Goal: Transaction & Acquisition: Purchase product/service

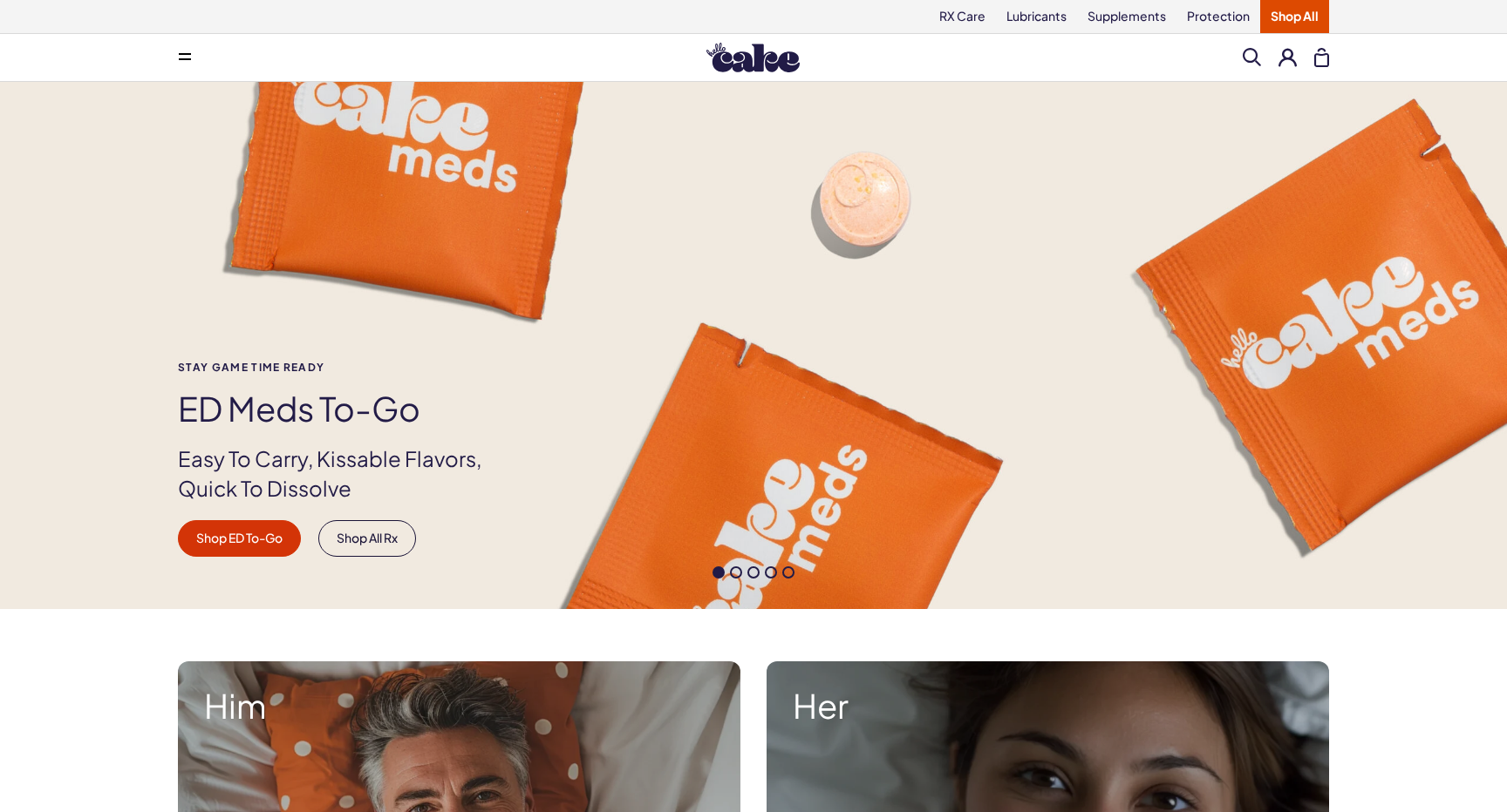
click at [195, 66] on button at bounding box center [185, 57] width 35 height 35
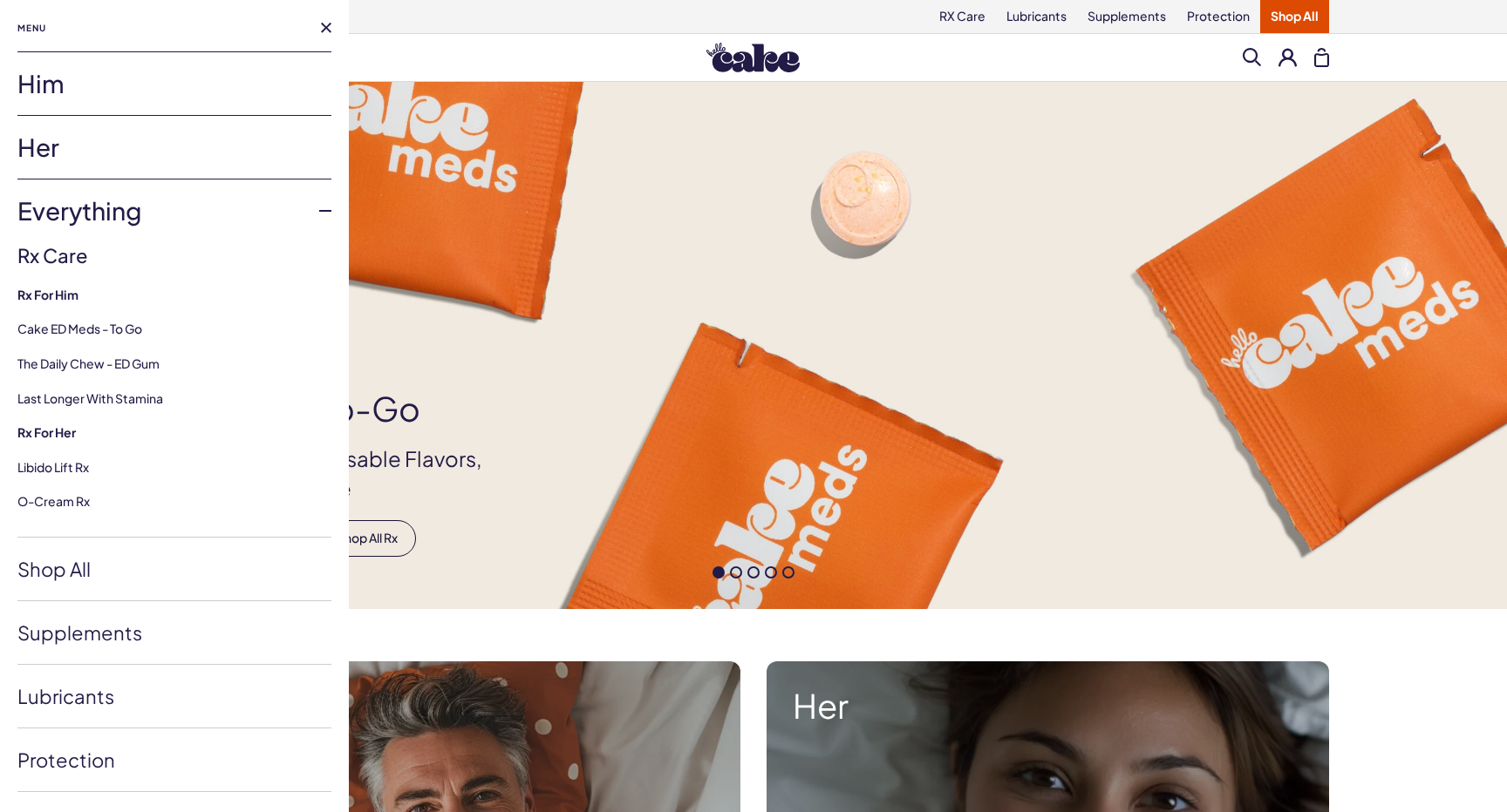
click at [80, 91] on link "Him" at bounding box center [174, 84] width 314 height 63
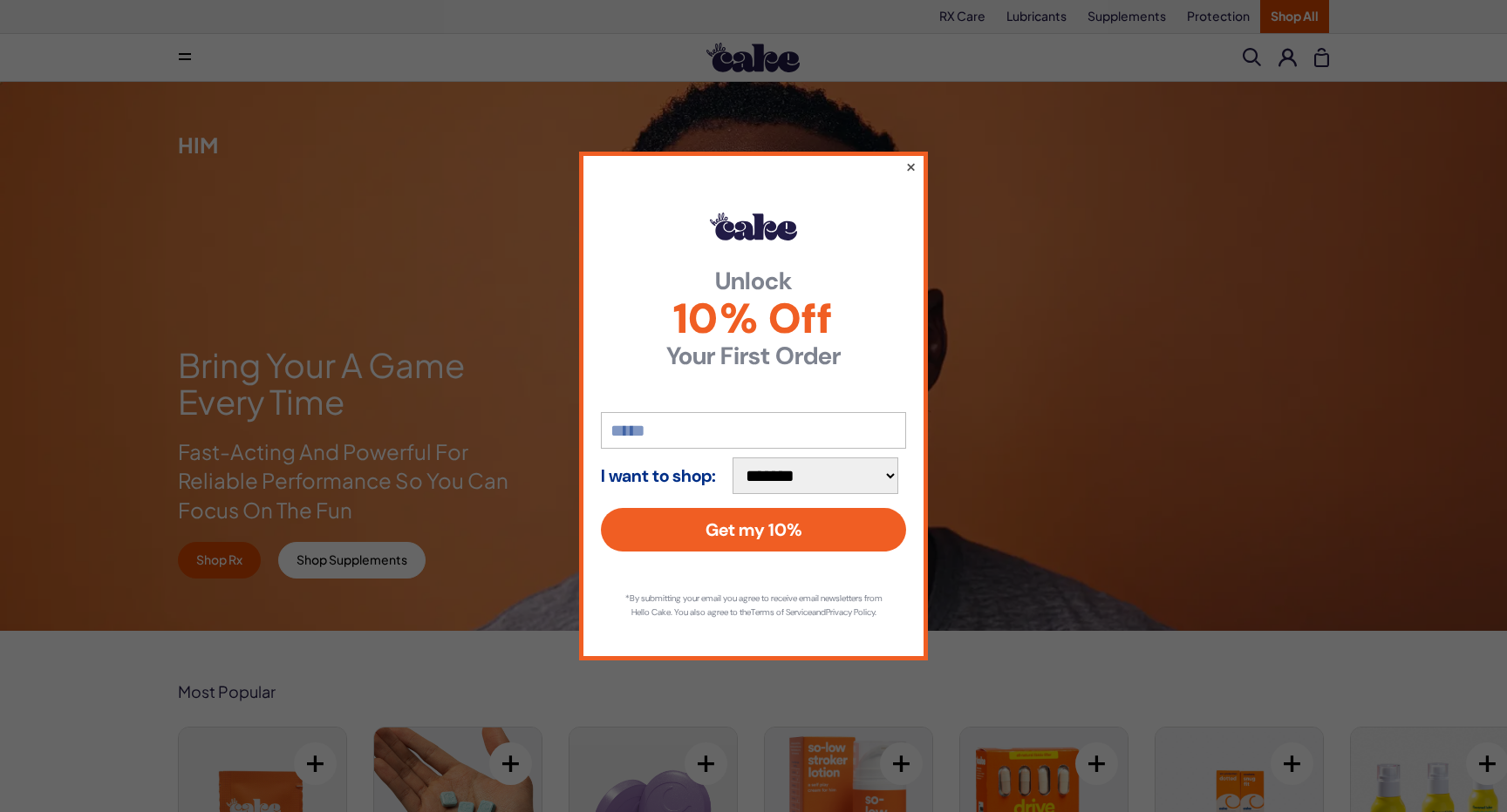
click at [909, 161] on button "×" at bounding box center [911, 166] width 11 height 21
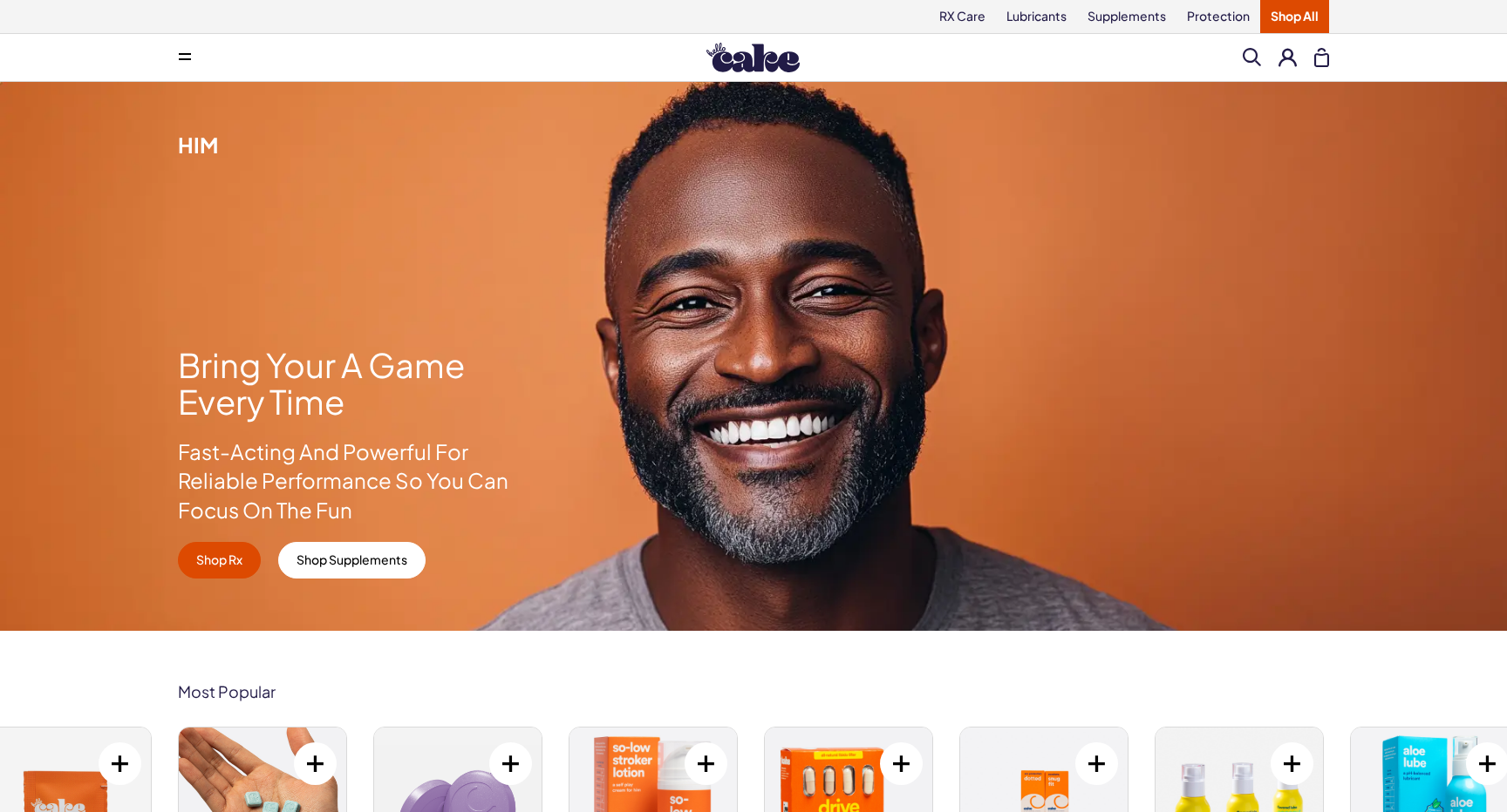
click at [1303, 20] on link "Shop All" at bounding box center [1295, 16] width 68 height 33
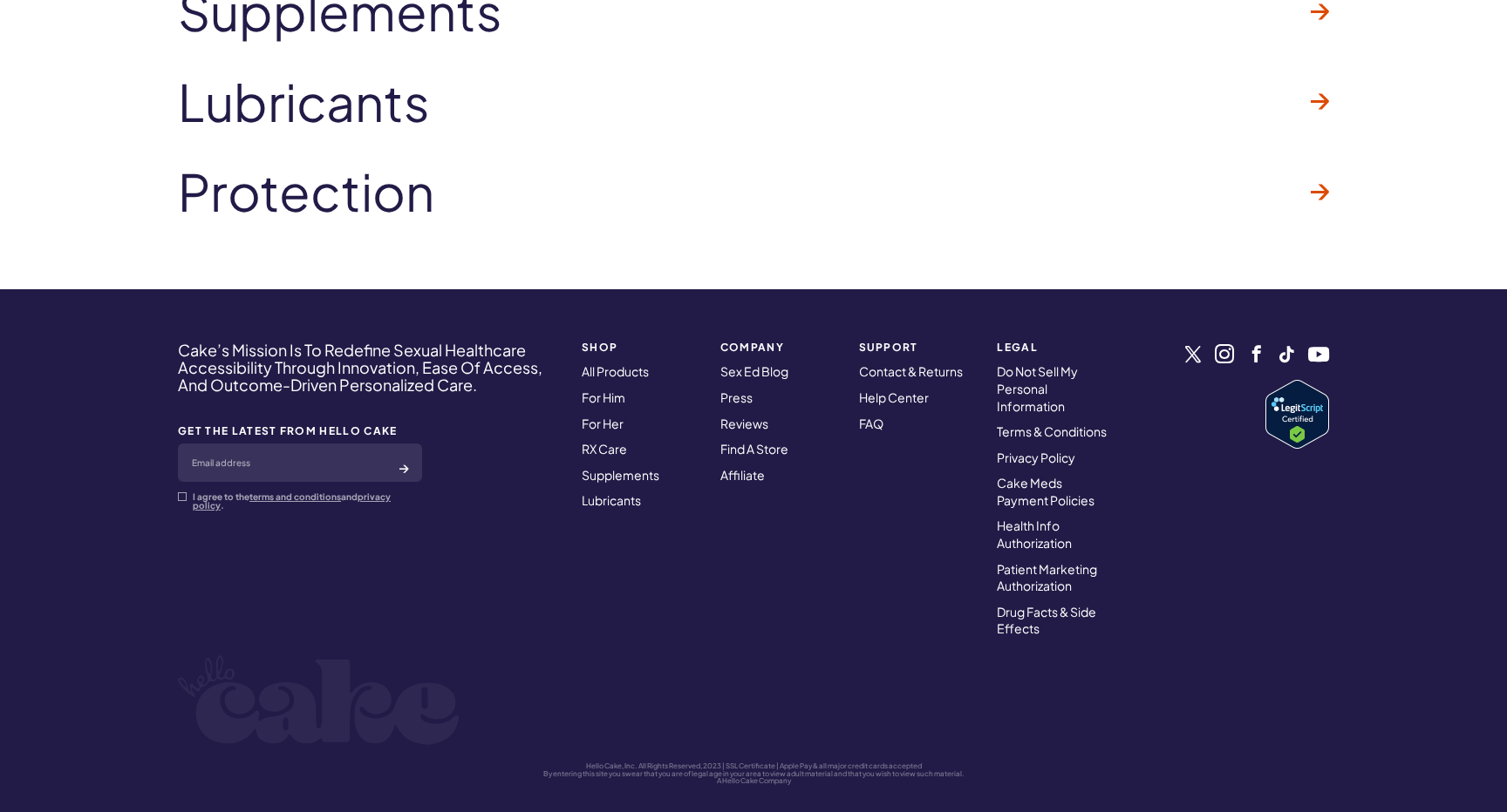
scroll to position [9342, 0]
